Goal: Find specific page/section: Find specific page/section

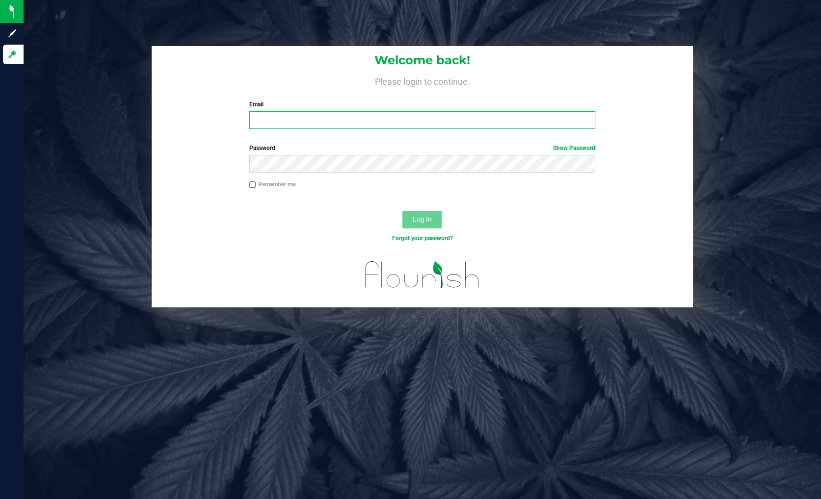
type input "[EMAIL_ADDRESS][DOMAIN_NAME]"
click at [350, 217] on div "Log In" at bounding box center [422, 223] width 541 height 33
click at [414, 217] on span "Log In" at bounding box center [422, 219] width 19 height 8
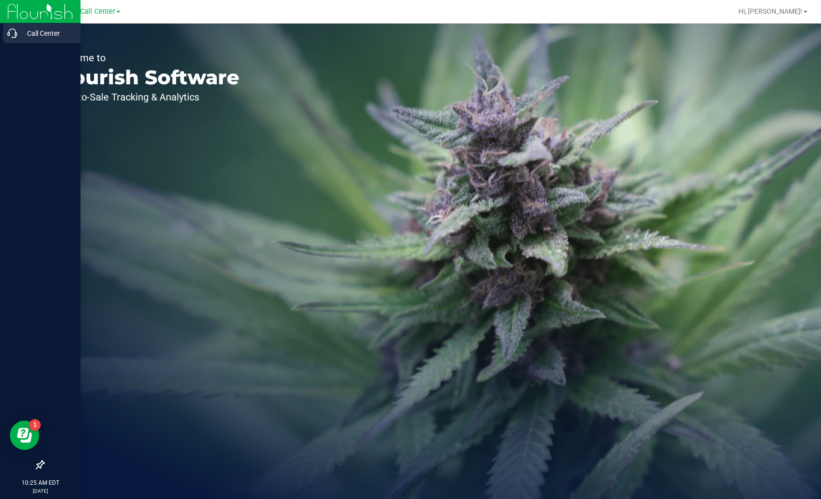
click at [19, 33] on p "Call Center" at bounding box center [46, 33] width 59 height 12
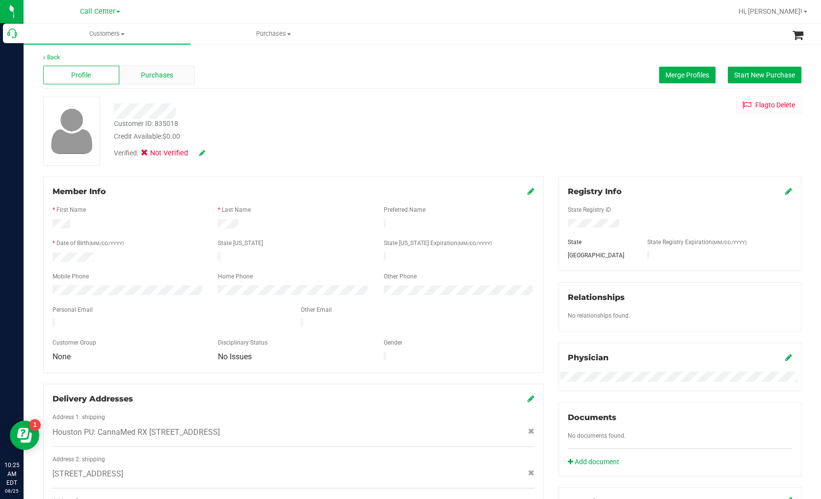
click at [156, 77] on span "Purchases" at bounding box center [157, 75] width 32 height 10
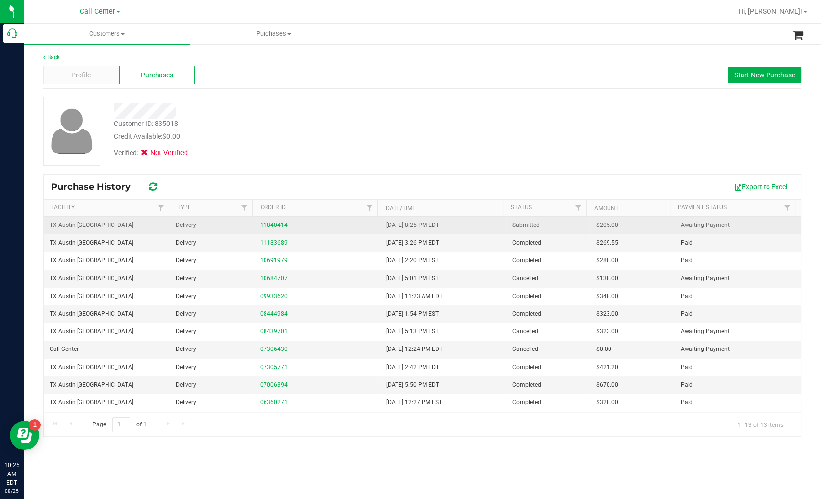
click at [275, 222] on link "11840414" at bounding box center [273, 225] width 27 height 7
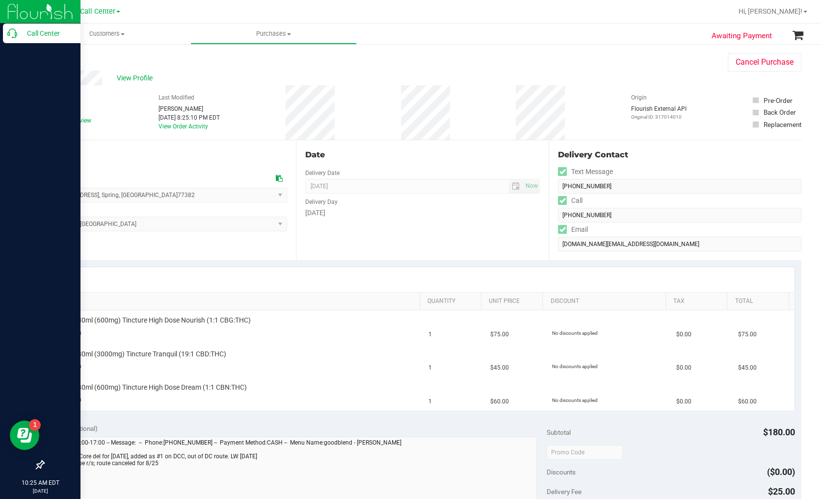
click at [8, 36] on icon at bounding box center [12, 33] width 10 height 10
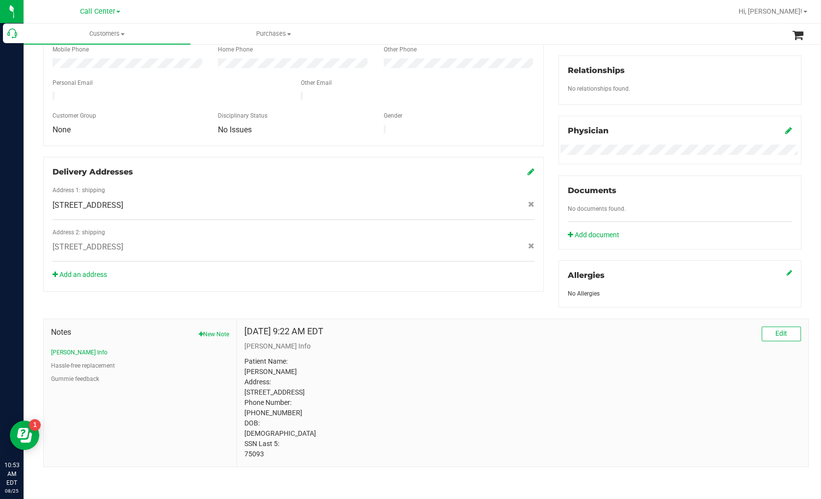
scroll to position [235, 0]
click at [88, 375] on button "Gummie feedback" at bounding box center [75, 379] width 48 height 9
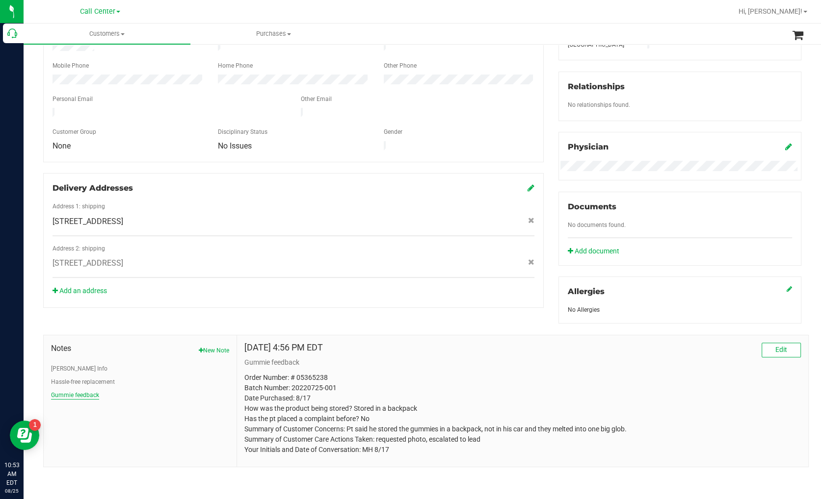
scroll to position [208, 0]
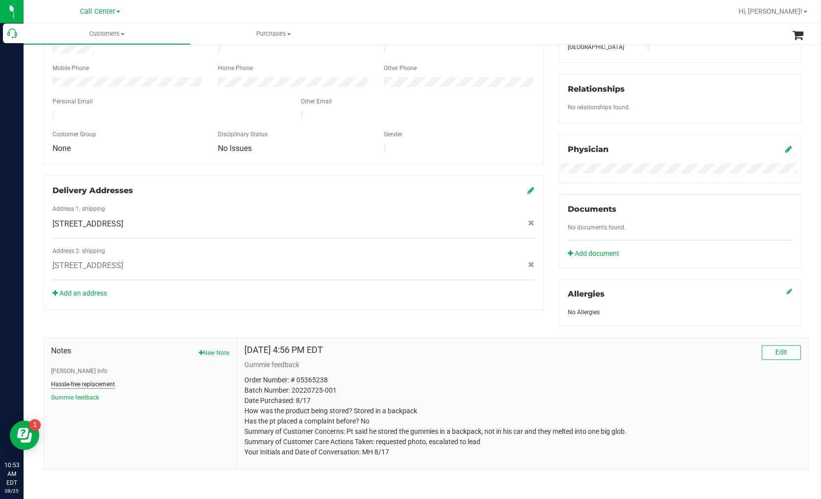
click at [86, 382] on button "Hassle-free replacement" at bounding box center [83, 384] width 64 height 9
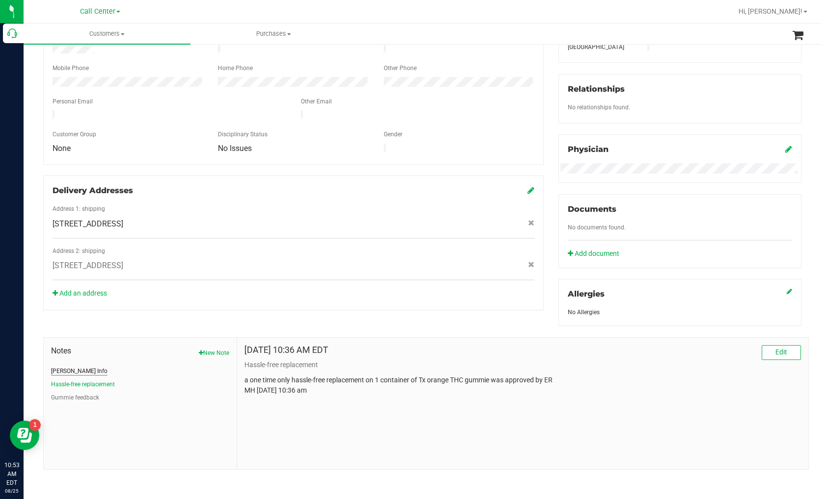
click at [73, 369] on button "[PERSON_NAME] Info" at bounding box center [79, 371] width 56 height 9
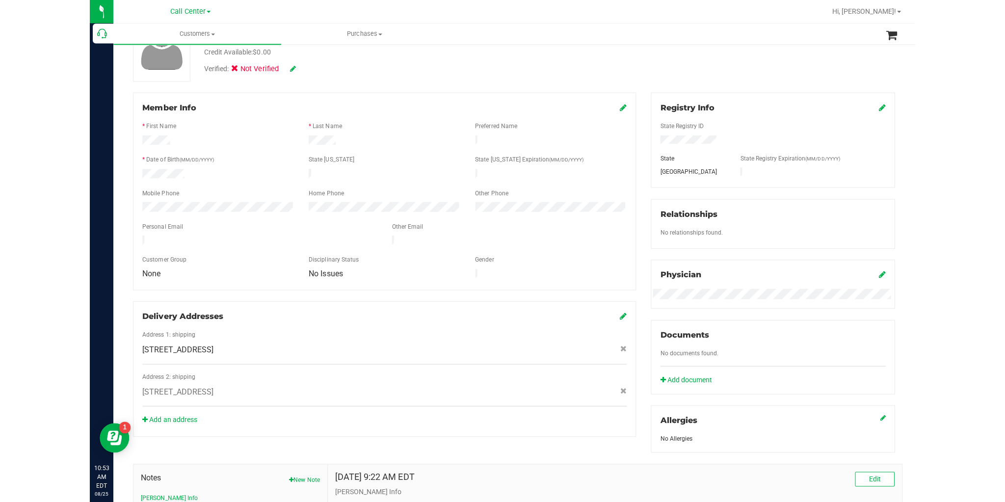
scroll to position [0, 0]
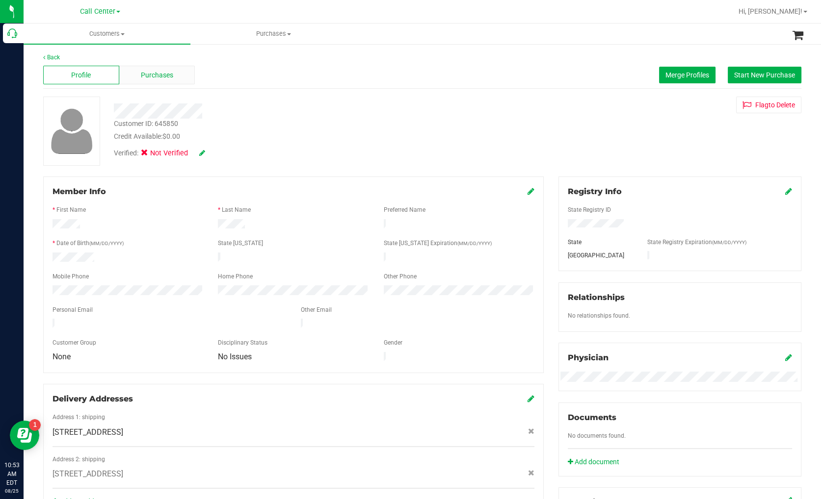
click at [145, 77] on span "Purchases" at bounding box center [157, 75] width 32 height 10
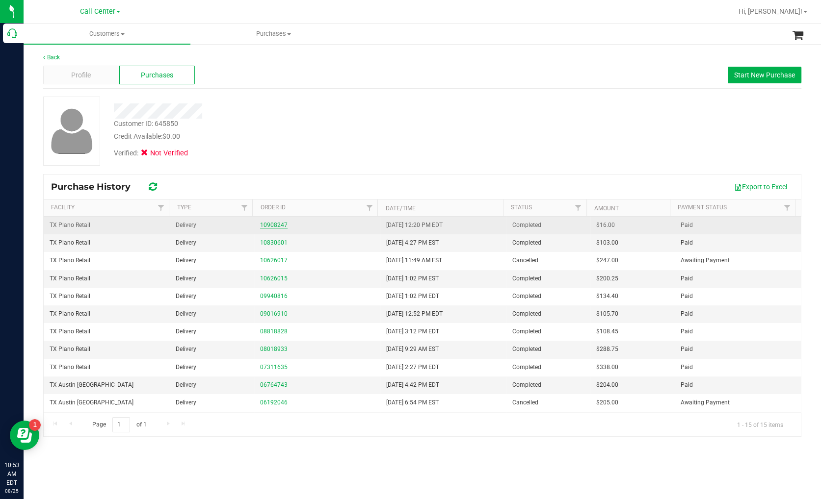
click at [275, 224] on link "10908247" at bounding box center [273, 225] width 27 height 7
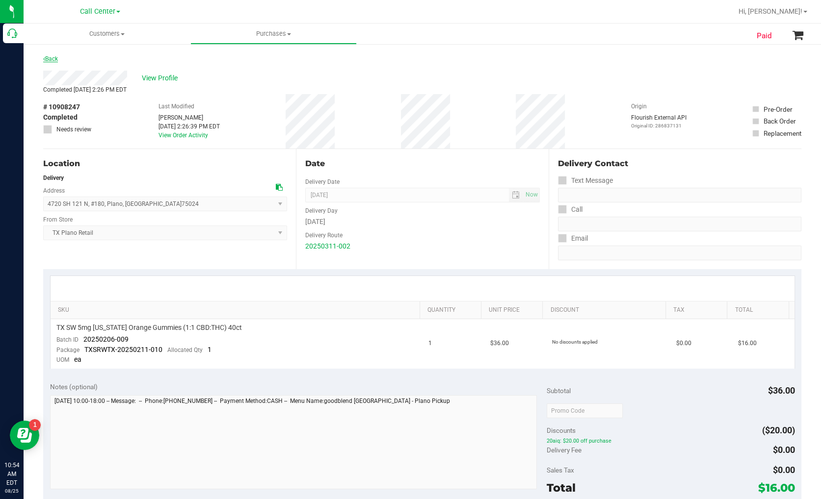
click at [52, 60] on link "Back" at bounding box center [50, 58] width 15 height 7
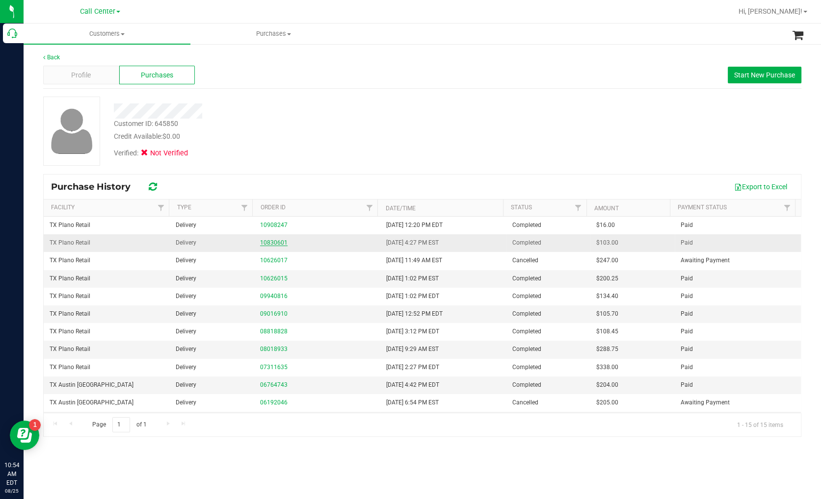
click at [280, 239] on link "10830601" at bounding box center [273, 242] width 27 height 7
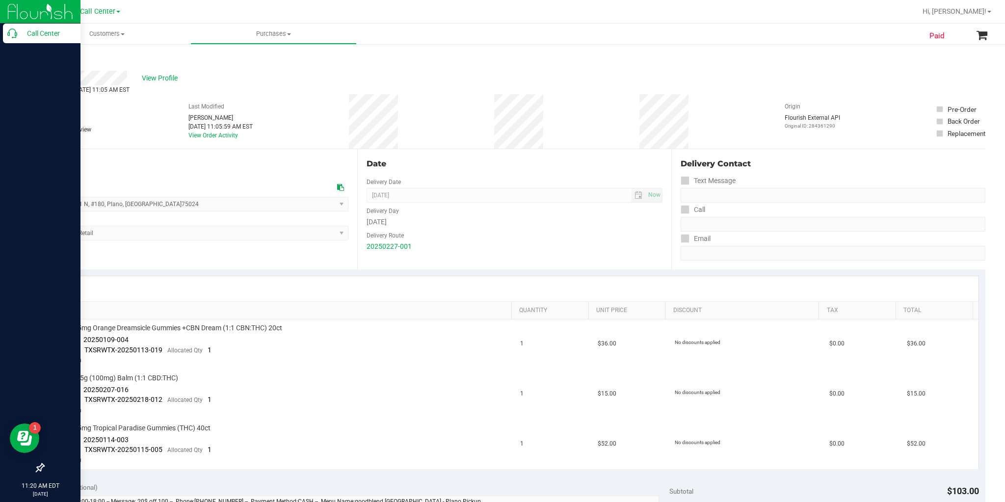
click at [14, 33] on icon at bounding box center [12, 33] width 10 height 10
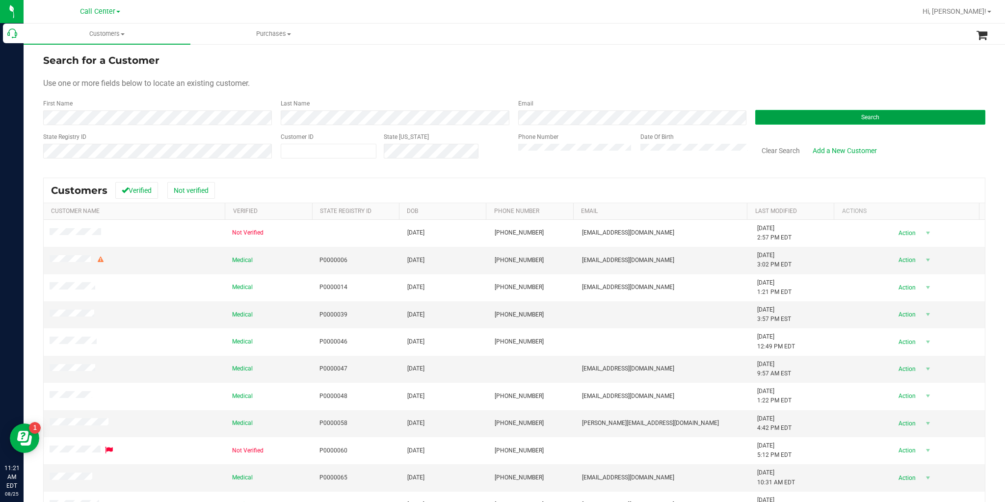
click at [820, 116] on button "Search" at bounding box center [870, 117] width 230 height 15
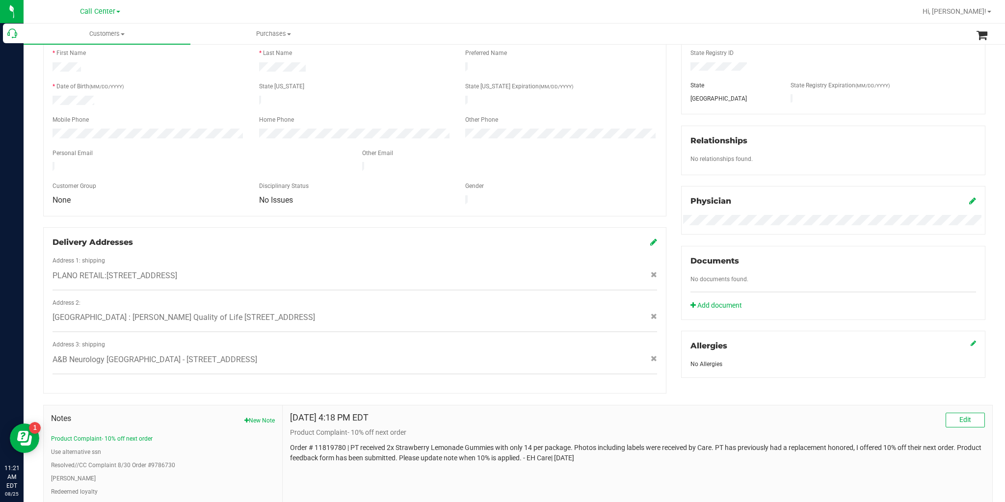
scroll to position [214, 0]
